Goal: Task Accomplishment & Management: Use online tool/utility

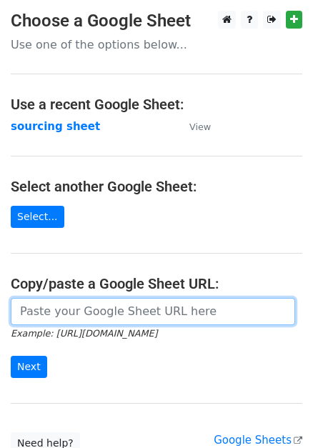
click at [186, 311] on input "url" at bounding box center [153, 311] width 284 height 27
paste input "https://docs.google.com/spreadsheets/d/1wD6lSmvFvXxRHy8XL6iER5cI7pKzGo_S9Nh0RVd…"
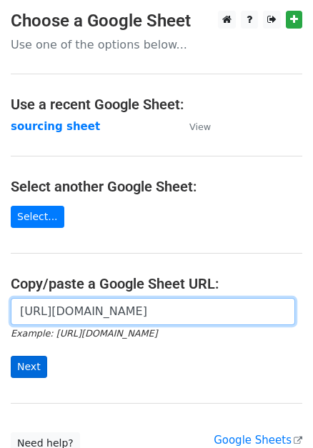
type input "https://docs.google.com/spreadsheets/d/1wD6lSmvFvXxRHy8XL6iER5cI7pKzGo_S9Nh0RVd…"
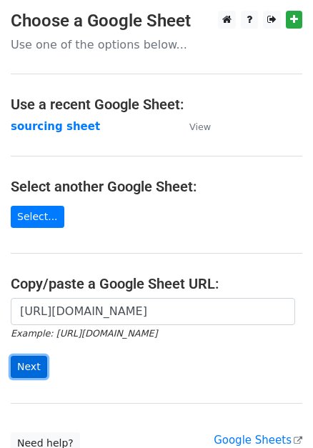
click at [23, 365] on input "Next" at bounding box center [29, 367] width 36 height 22
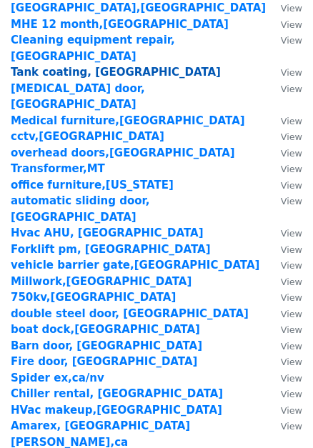
scroll to position [2266, 0]
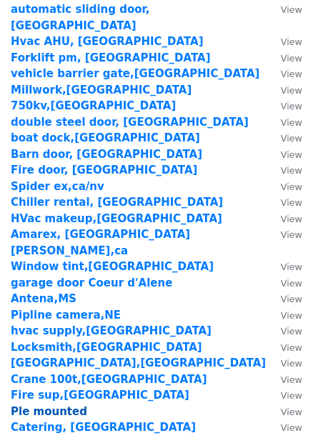
click at [33, 405] on strong "Ple mounted" at bounding box center [49, 411] width 76 height 13
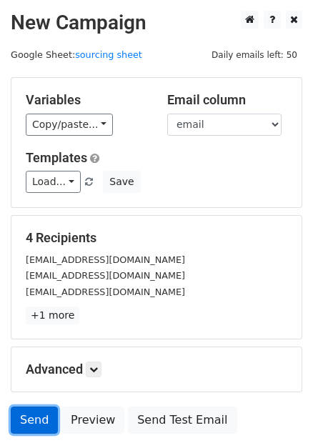
click at [33, 413] on link "Send" at bounding box center [34, 419] width 47 height 27
